Goal: Task Accomplishment & Management: Manage account settings

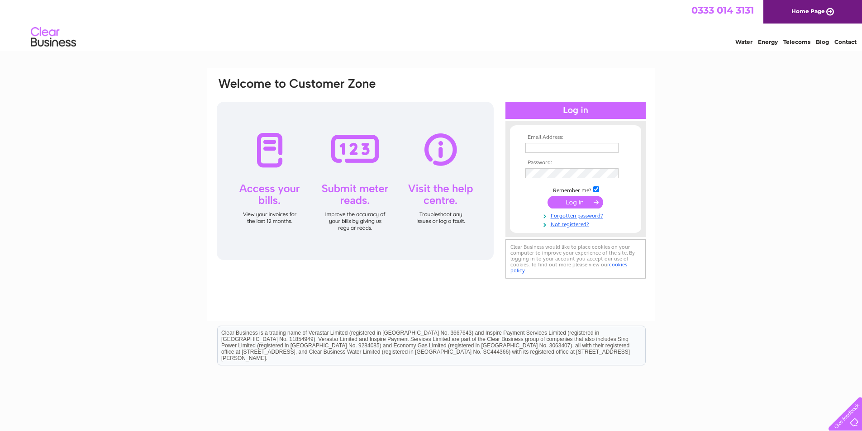
type input "alltyfyrddin@yahoo.co.uk"
click at [561, 200] on input "submit" at bounding box center [576, 202] width 56 height 13
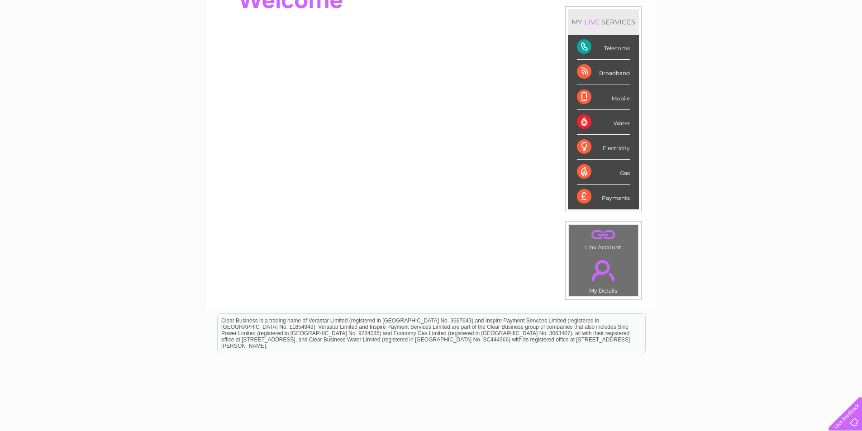
scroll to position [91, 0]
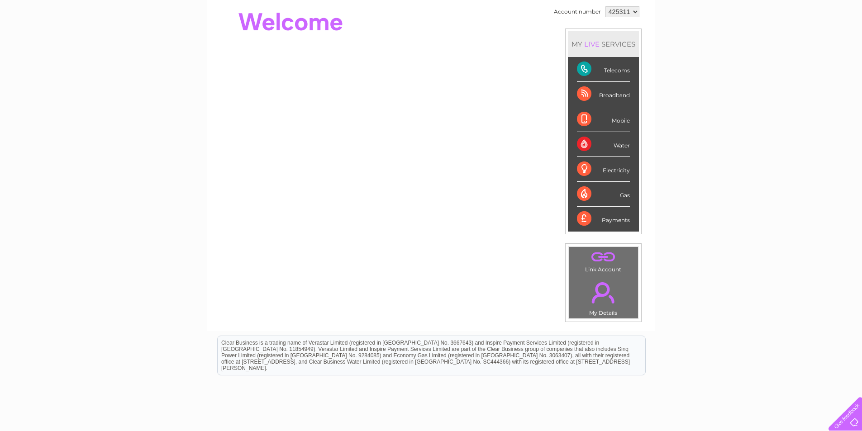
click at [599, 69] on div "Telecoms" at bounding box center [603, 69] width 53 height 25
click at [584, 69] on div "Telecoms" at bounding box center [603, 69] width 53 height 25
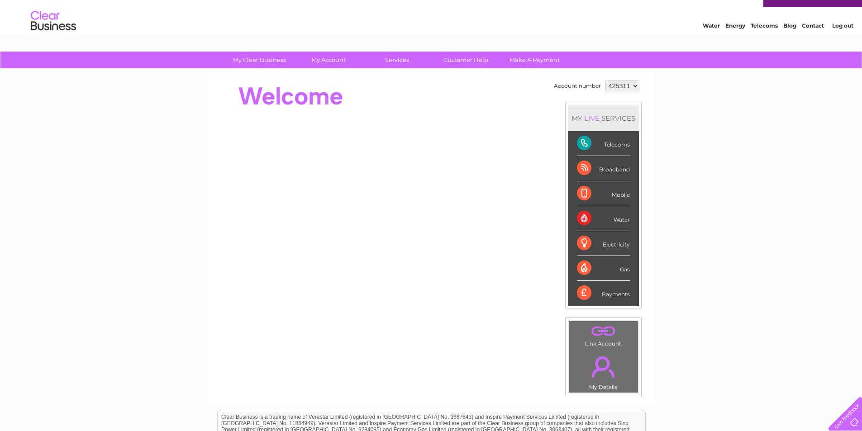
scroll to position [0, 0]
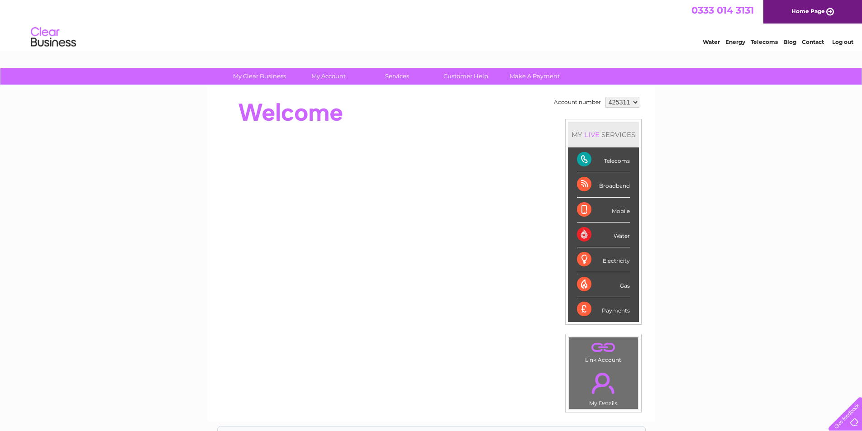
click at [580, 161] on div "Telecoms" at bounding box center [603, 160] width 53 height 25
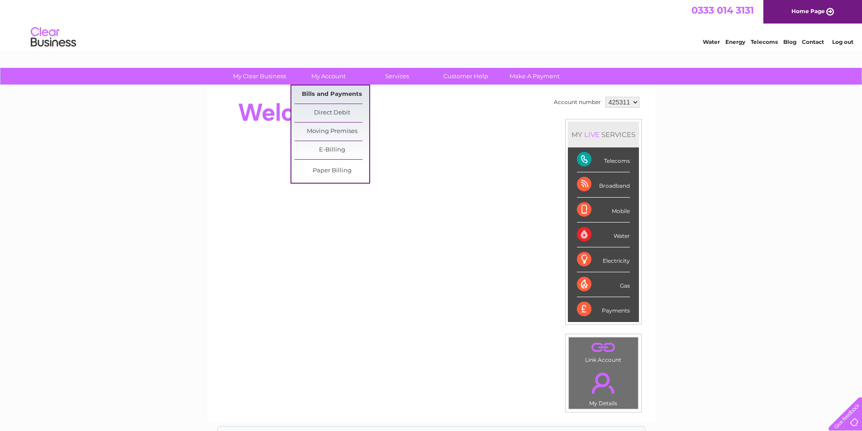
click at [330, 94] on link "Bills and Payments" at bounding box center [332, 95] width 75 height 18
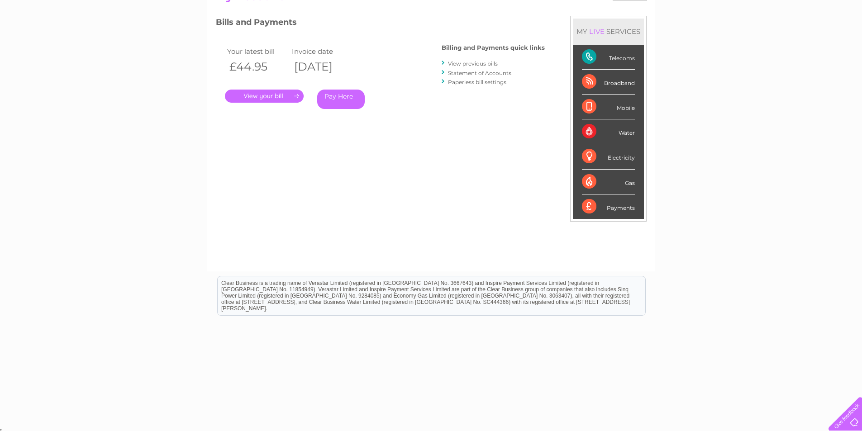
scroll to position [115, 0]
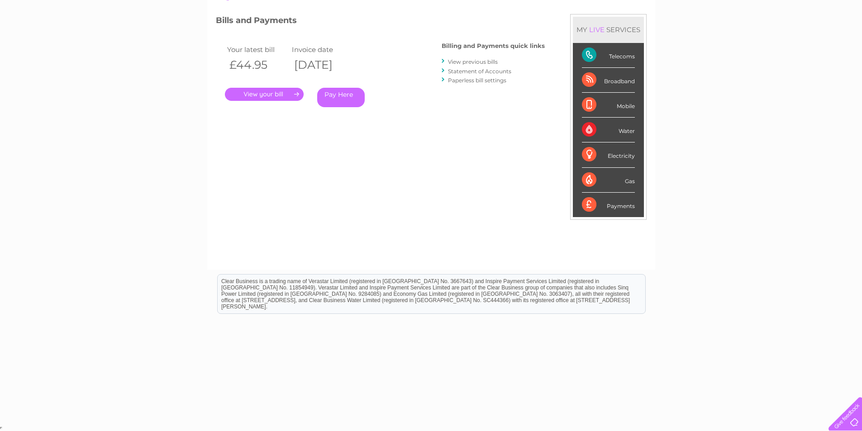
click at [267, 94] on link "." at bounding box center [264, 94] width 79 height 13
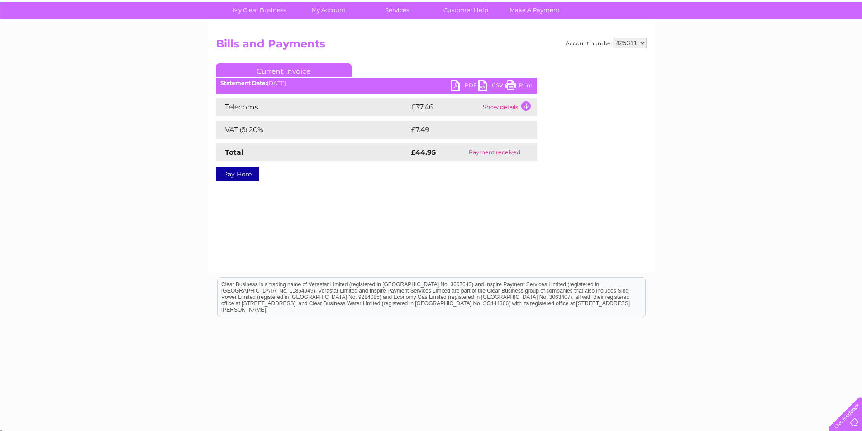
scroll to position [69, 0]
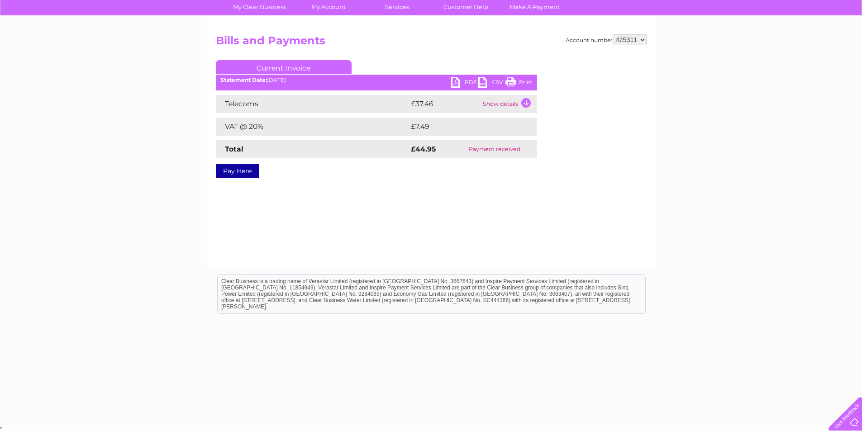
click at [526, 102] on td "Show details" at bounding box center [509, 104] width 57 height 18
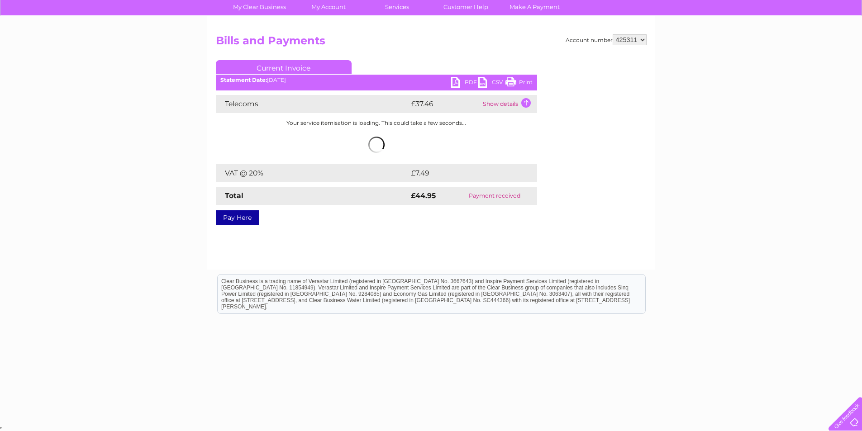
click at [526, 102] on td "Show details" at bounding box center [509, 104] width 57 height 18
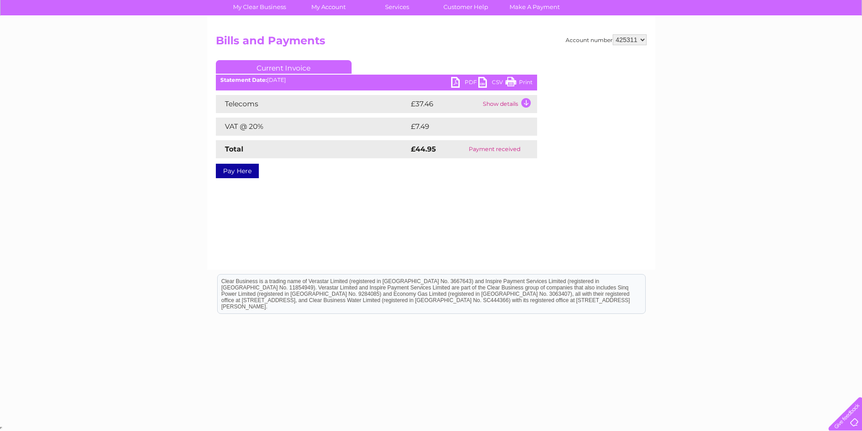
click at [522, 101] on td "Show details" at bounding box center [509, 104] width 57 height 18
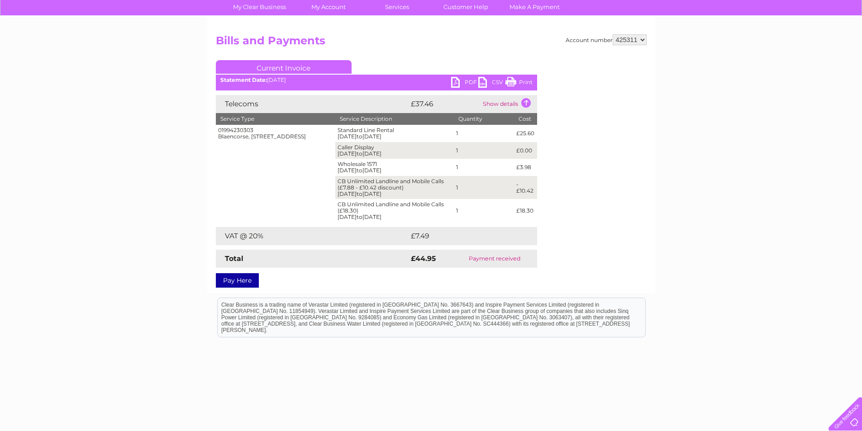
drag, startPoint x: 511, startPoint y: 79, endPoint x: 673, endPoint y: 78, distance: 162.0
click at [511, 79] on link "Print" at bounding box center [518, 83] width 27 height 13
